Goal: Task Accomplishment & Management: Manage account settings

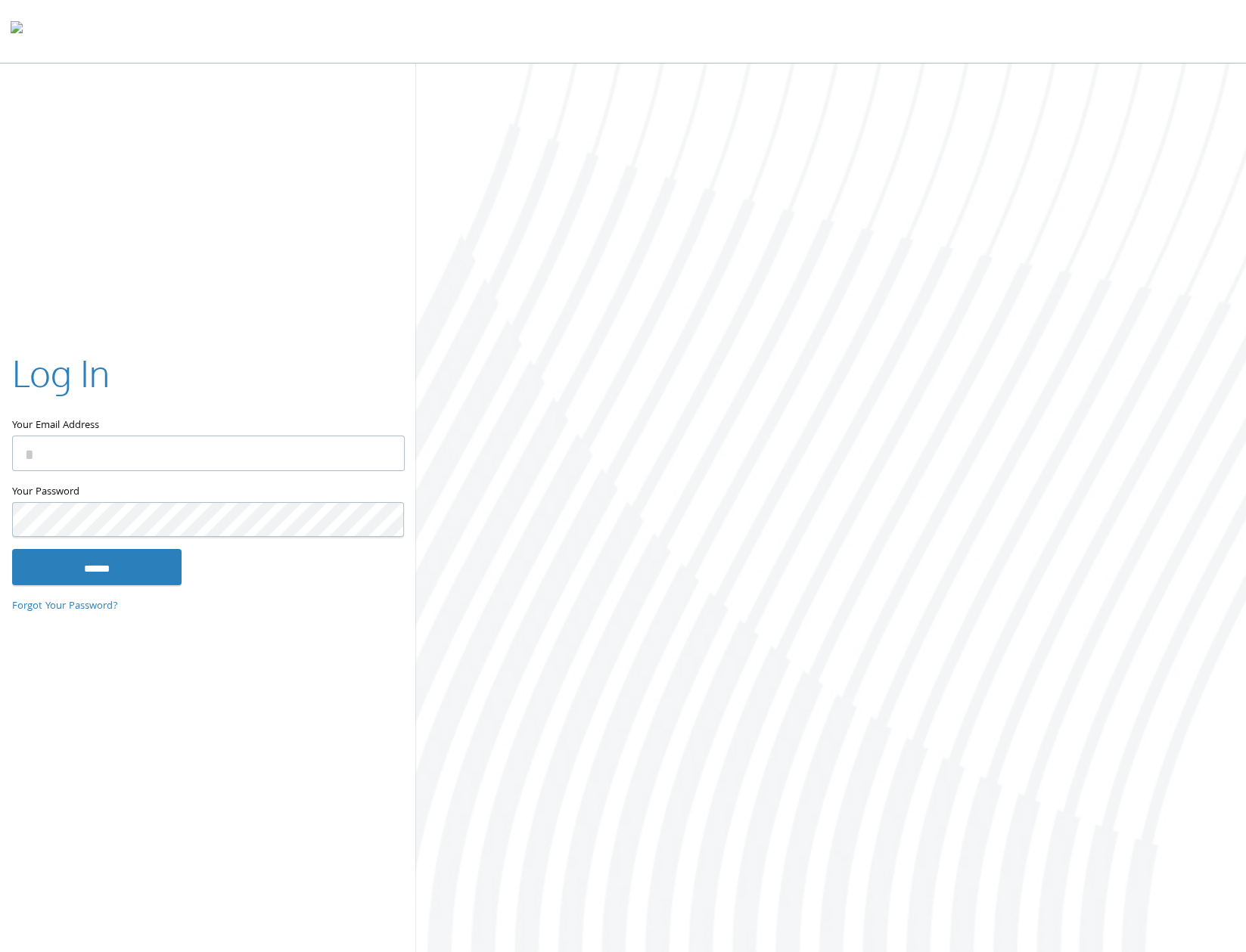
type input "**********"
click at [90, 552] on input "******" at bounding box center [97, 567] width 170 height 36
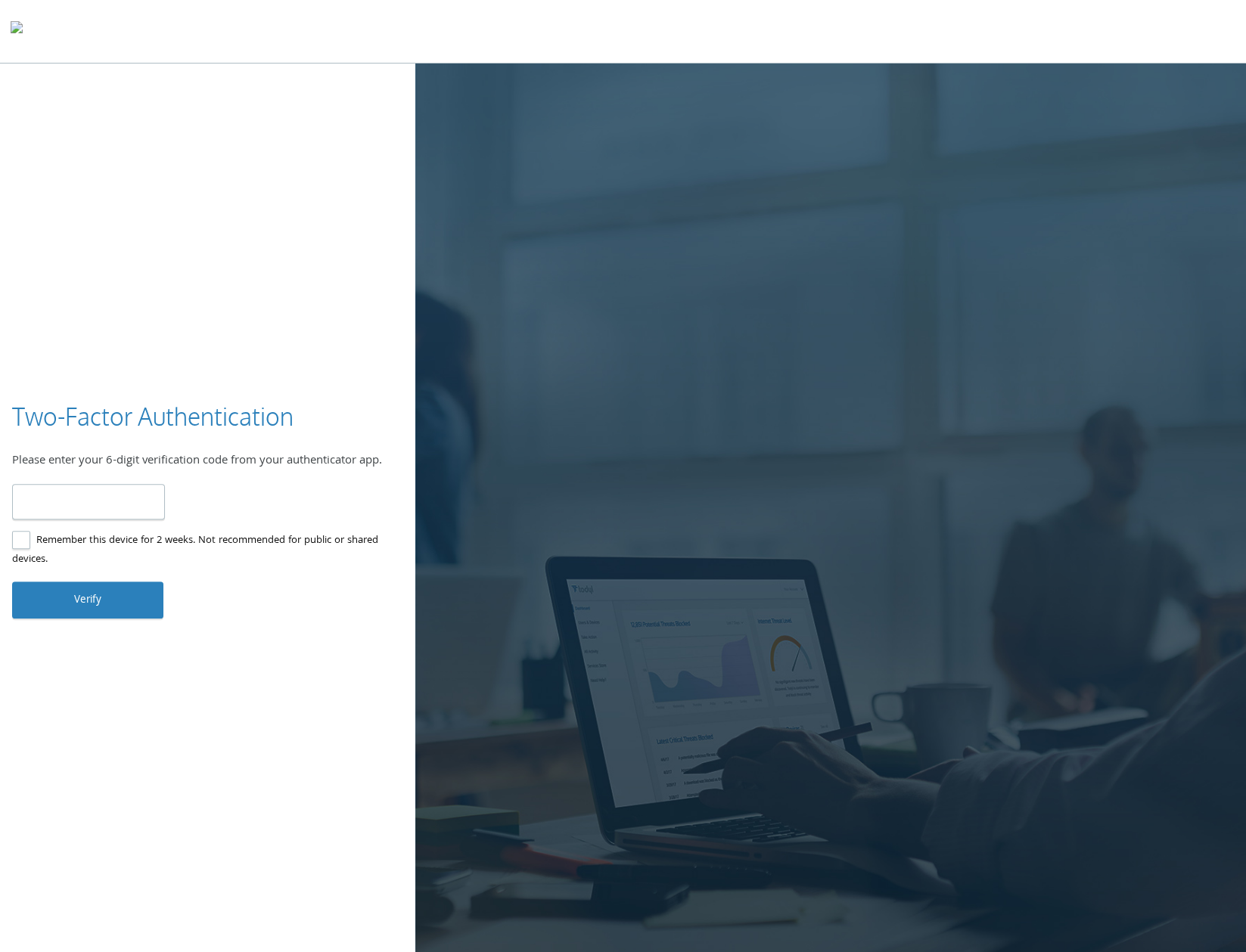
type input "******"
